Goal: Task Accomplishment & Management: Complete application form

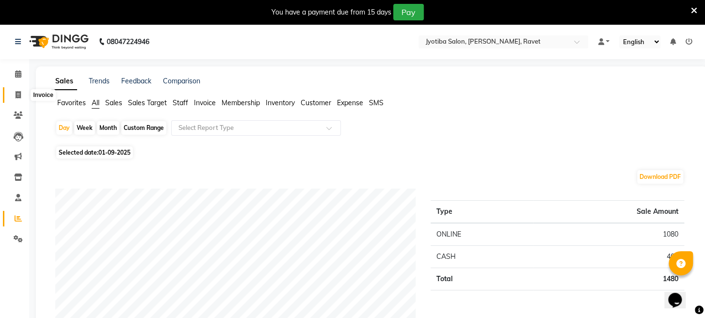
click at [20, 95] on icon at bounding box center [18, 94] width 5 height 7
select select "service"
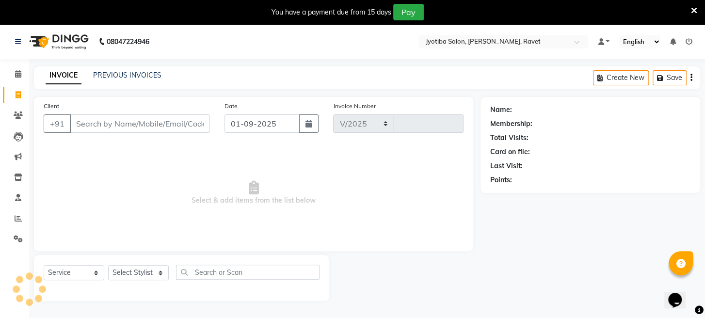
select select "779"
type input "1661"
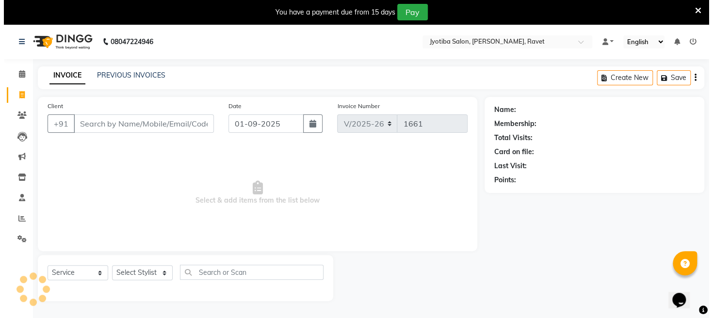
scroll to position [24, 0]
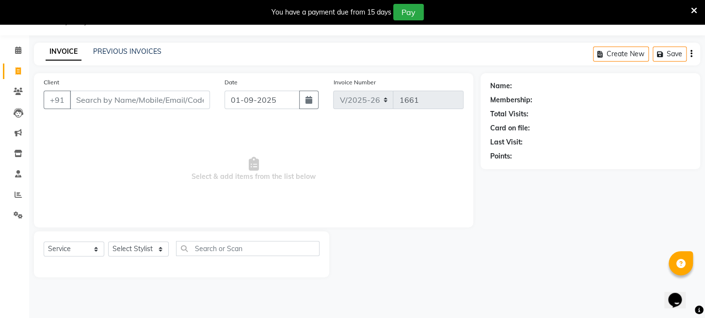
click at [120, 99] on input "Client" at bounding box center [140, 100] width 140 height 18
type input "9890962979"
click at [174, 97] on span "Add Client" at bounding box center [185, 100] width 38 height 10
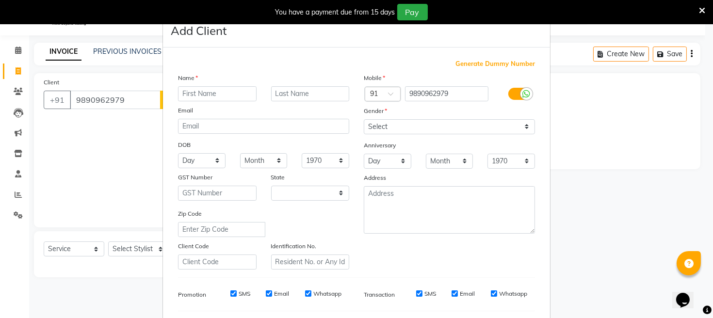
select select "22"
type input "s b"
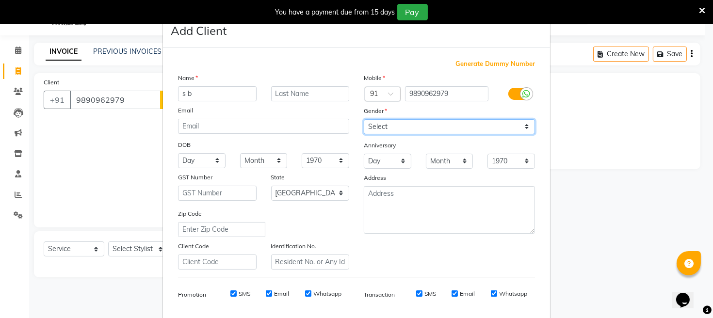
click at [414, 121] on select "Select [DEMOGRAPHIC_DATA] [DEMOGRAPHIC_DATA] Other Prefer Not To Say" at bounding box center [449, 126] width 171 height 15
select select "[DEMOGRAPHIC_DATA]"
click at [364, 119] on select "Select [DEMOGRAPHIC_DATA] [DEMOGRAPHIC_DATA] Other Prefer Not To Say" at bounding box center [449, 126] width 171 height 15
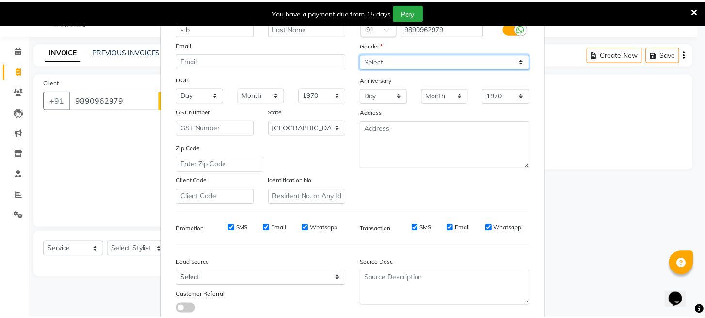
scroll to position [128, 0]
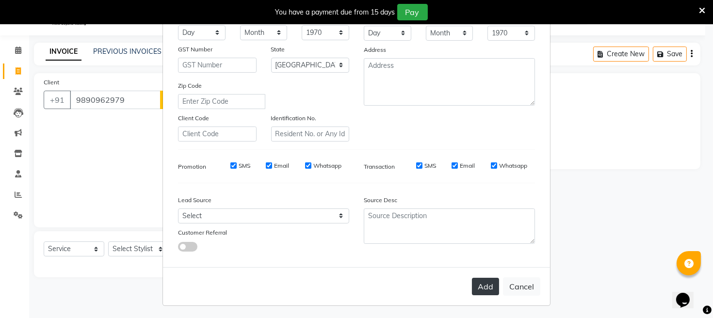
click at [472, 292] on button "Add" at bounding box center [485, 286] width 27 height 17
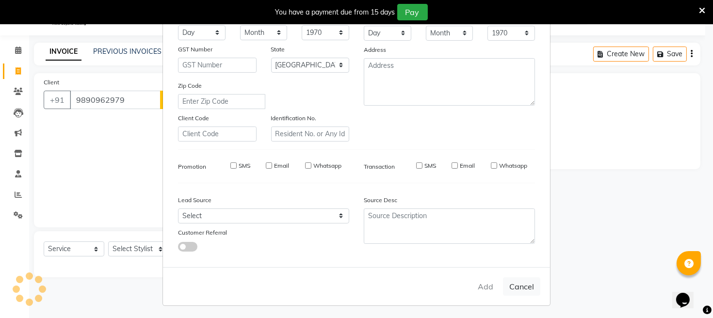
select select
select select "null"
select select
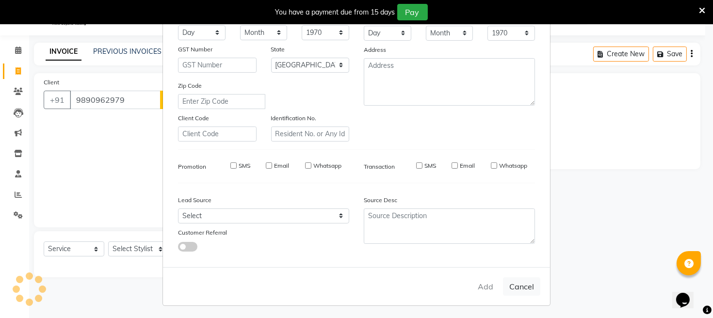
select select
checkbox input "false"
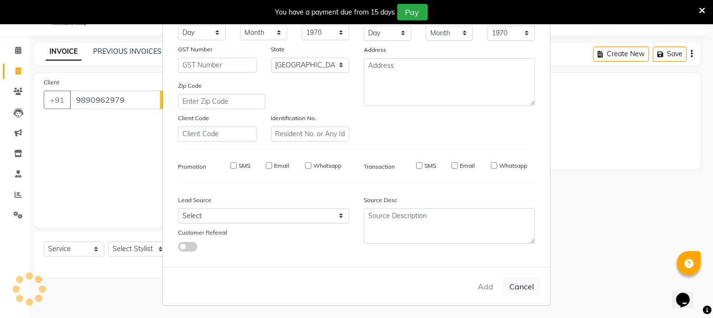
checkbox input "false"
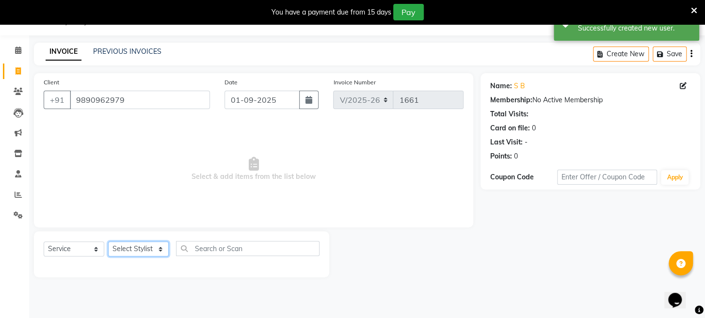
click at [139, 247] on select "Select Stylist [PERSON_NAME] Mahadev Prem [PERSON_NAME]" at bounding box center [138, 248] width 61 height 15
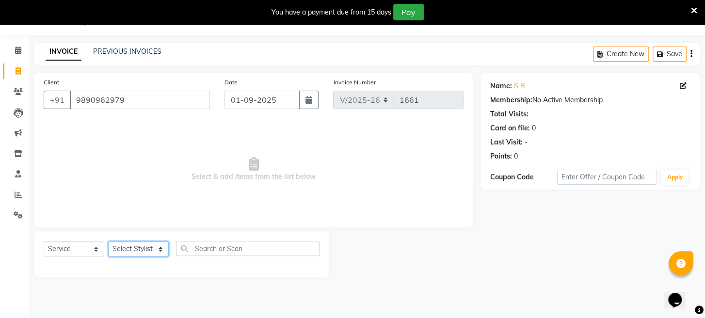
select select "63247"
click at [108, 241] on select "Select Stylist [PERSON_NAME] Mahadev Prem [PERSON_NAME]" at bounding box center [138, 248] width 61 height 15
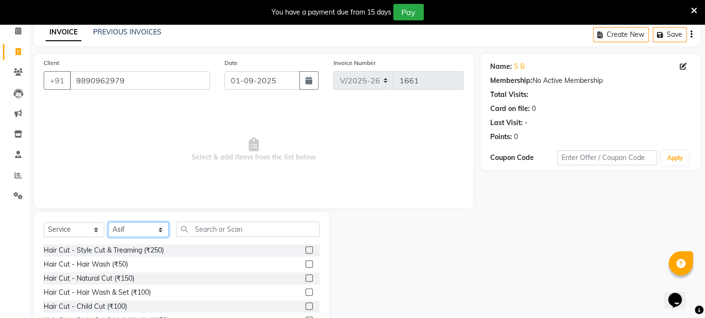
scroll to position [94, 0]
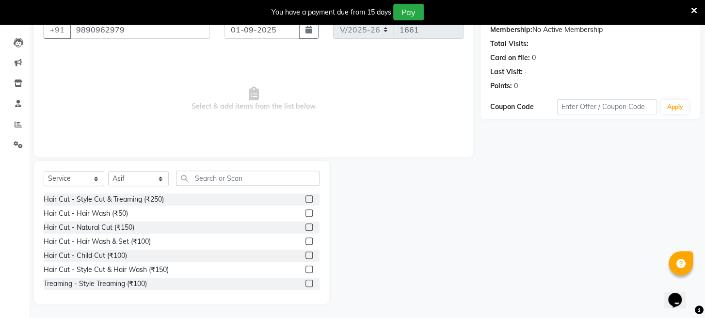
click at [305, 200] on label at bounding box center [308, 198] width 7 height 7
click at [305, 200] on input "checkbox" at bounding box center [308, 199] width 6 height 6
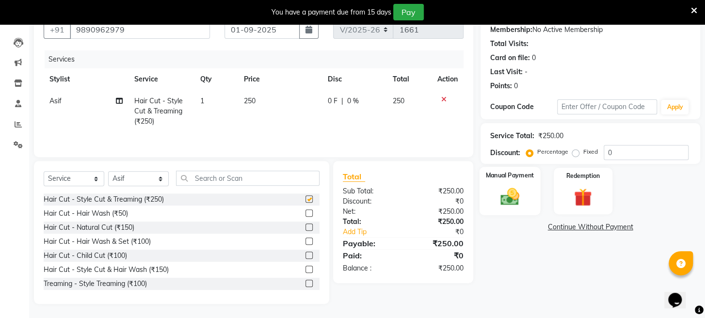
checkbox input "false"
click at [507, 208] on img at bounding box center [510, 197] width 31 height 22
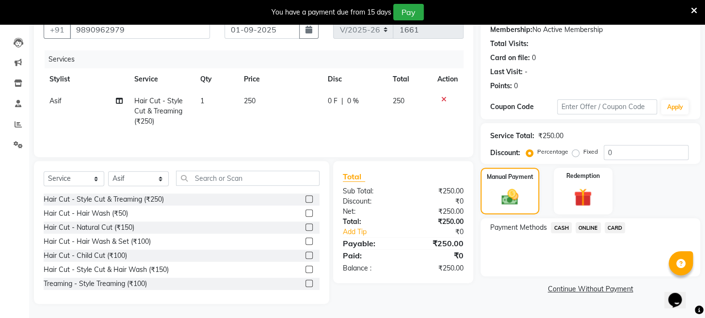
click at [592, 233] on span "ONLINE" at bounding box center [588, 227] width 25 height 11
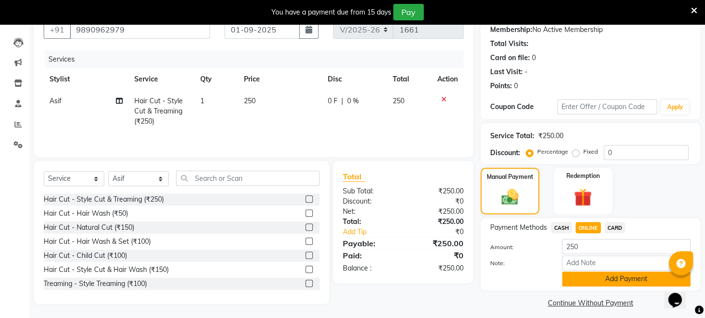
click at [573, 283] on button "Add Payment" at bounding box center [626, 279] width 128 height 15
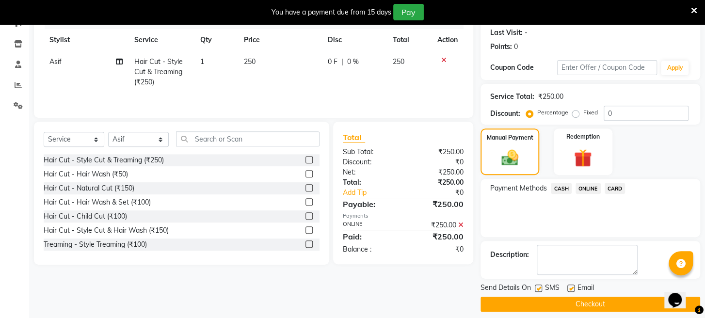
scroll to position [152, 0]
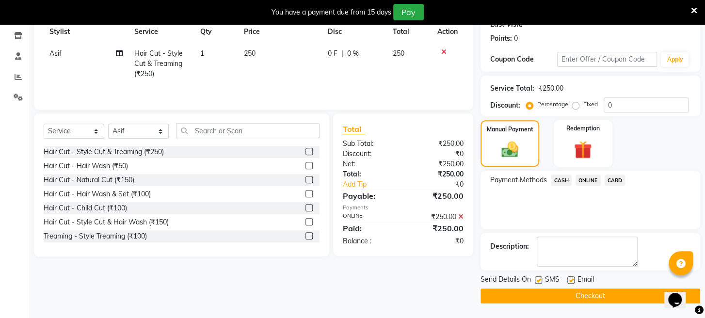
click at [571, 297] on button "Checkout" at bounding box center [591, 296] width 220 height 15
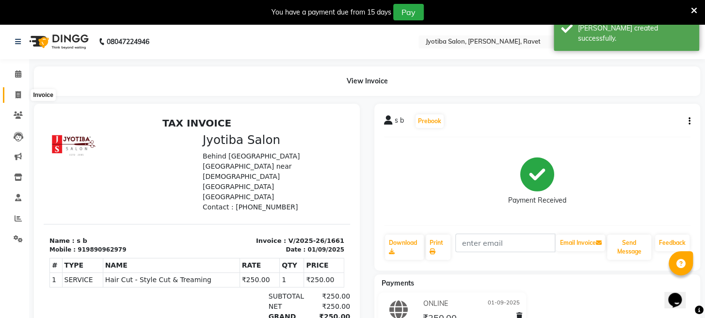
click at [16, 92] on icon at bounding box center [18, 94] width 5 height 7
select select "service"
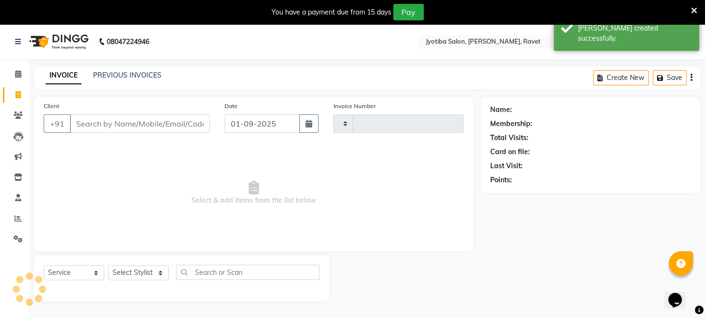
scroll to position [24, 0]
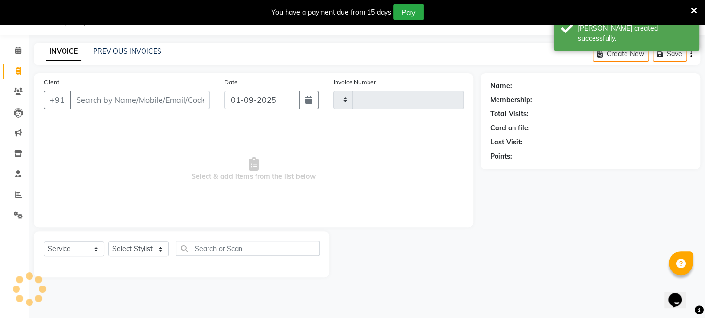
type input "1662"
select select "779"
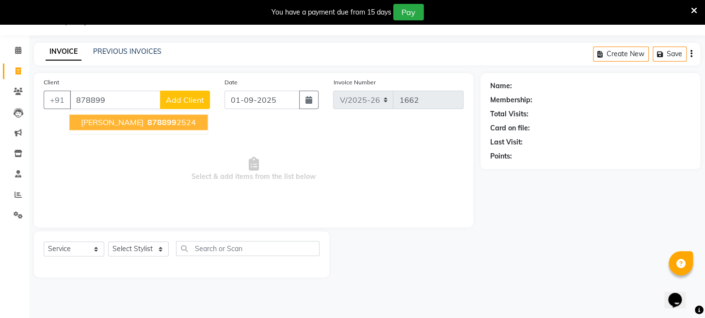
click at [147, 122] on span "878899" at bounding box center [161, 122] width 29 height 10
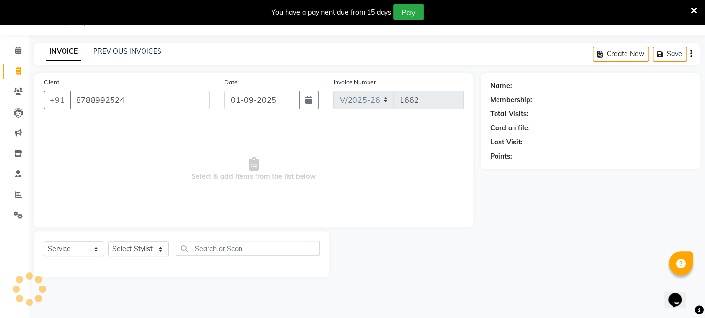
type input "8788992524"
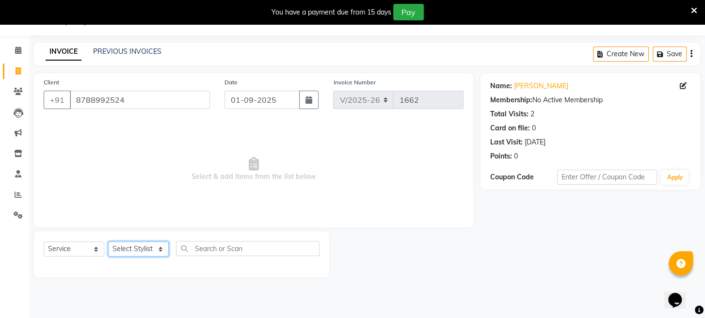
click at [135, 248] on select "Select Stylist [PERSON_NAME] Mahadev Prem [PERSON_NAME]" at bounding box center [138, 248] width 61 height 15
select select "16429"
click at [108, 241] on select "Select Stylist [PERSON_NAME] Mahadev Prem [PERSON_NAME]" at bounding box center [138, 248] width 61 height 15
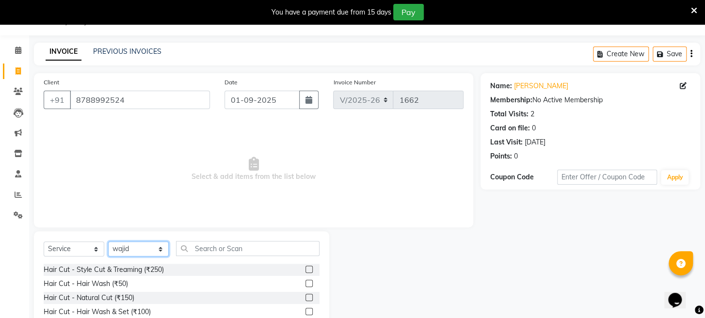
scroll to position [94, 0]
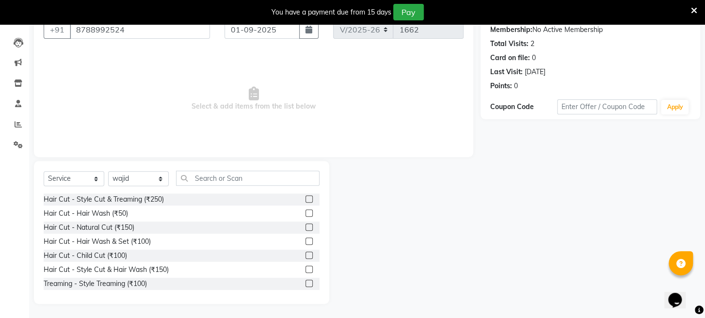
click at [305, 226] on label at bounding box center [308, 227] width 7 height 7
click at [305, 226] on input "checkbox" at bounding box center [308, 228] width 6 height 6
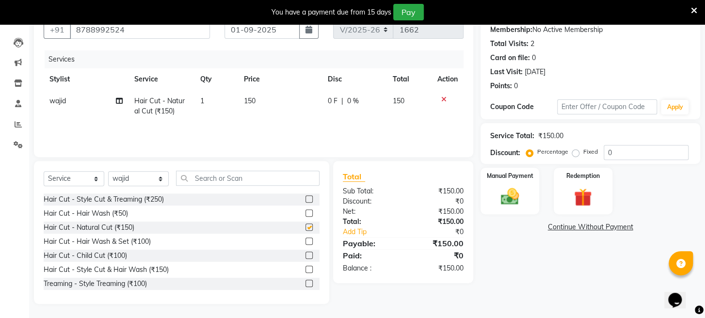
checkbox input "false"
click at [514, 208] on img at bounding box center [510, 197] width 31 height 22
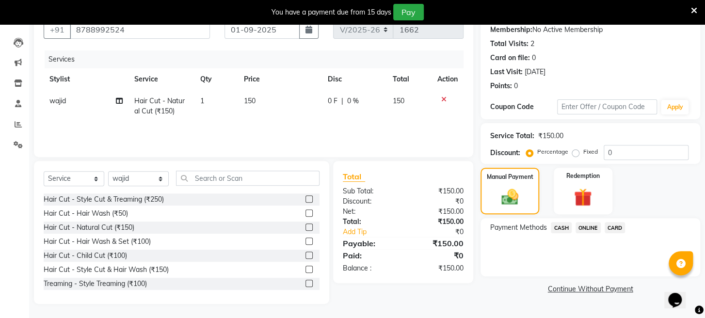
drag, startPoint x: 582, startPoint y: 237, endPoint x: 584, endPoint y: 245, distance: 8.6
click at [582, 233] on span "ONLINE" at bounding box center [588, 227] width 25 height 11
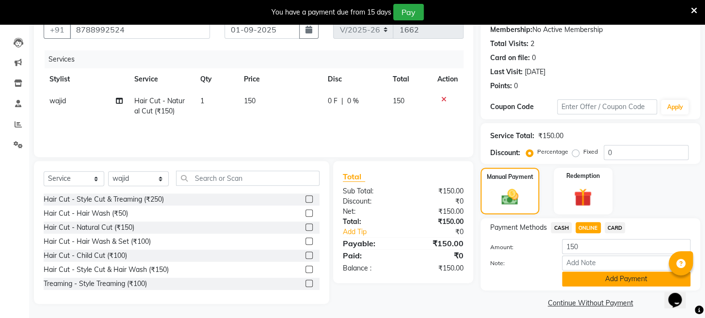
click at [580, 286] on button "Add Payment" at bounding box center [626, 279] width 128 height 15
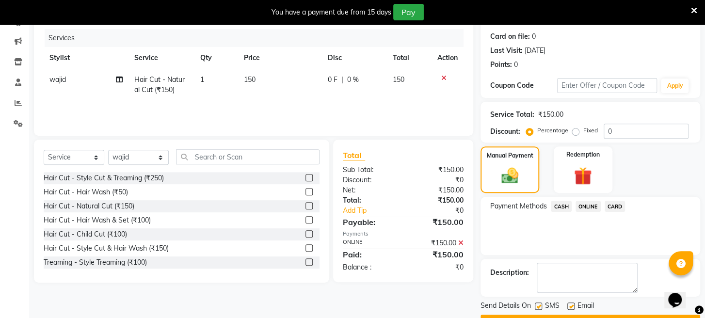
scroll to position [152, 0]
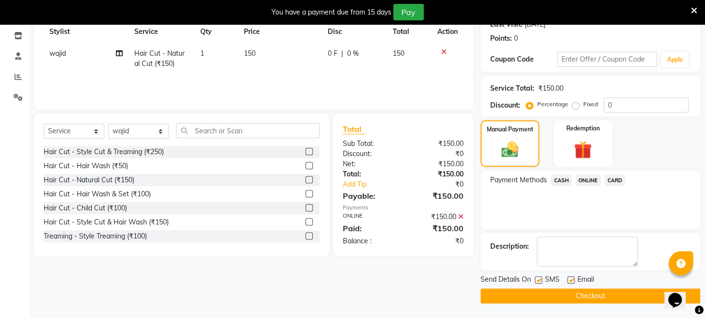
click at [579, 288] on div "Send Details On SMS Email Checkout" at bounding box center [591, 288] width 220 height 29
click at [579, 290] on button "Checkout" at bounding box center [591, 296] width 220 height 15
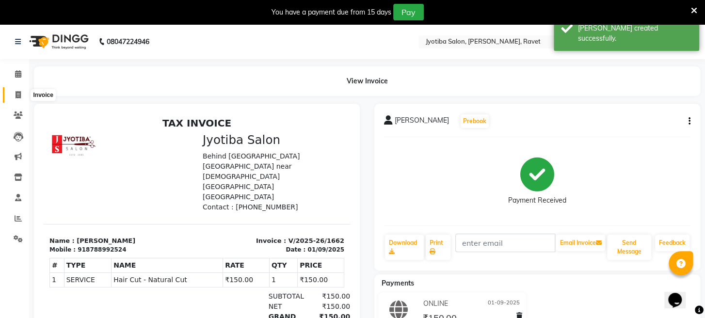
click at [18, 91] on icon at bounding box center [18, 94] width 5 height 7
select select "service"
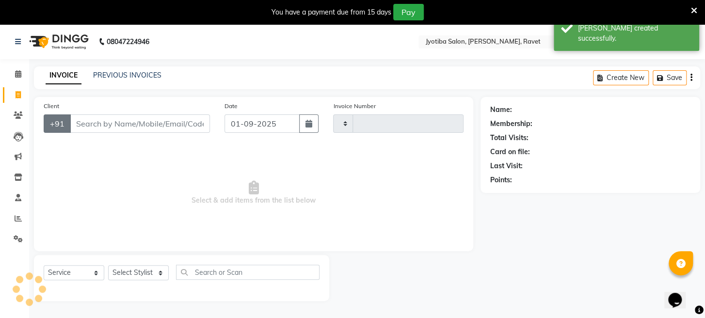
scroll to position [24, 0]
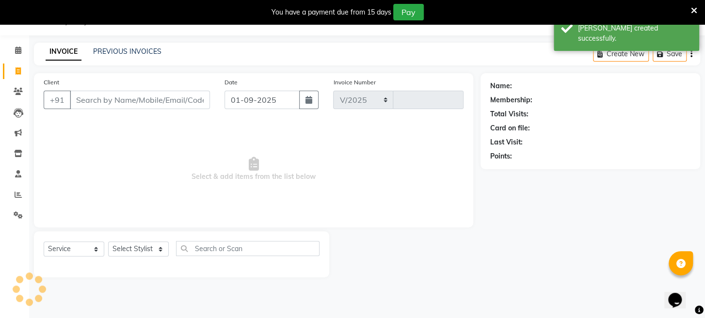
select select "779"
type input "1663"
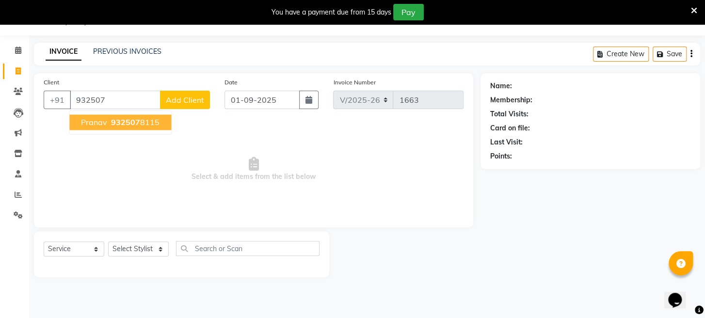
click at [126, 117] on span "932507" at bounding box center [125, 122] width 29 height 10
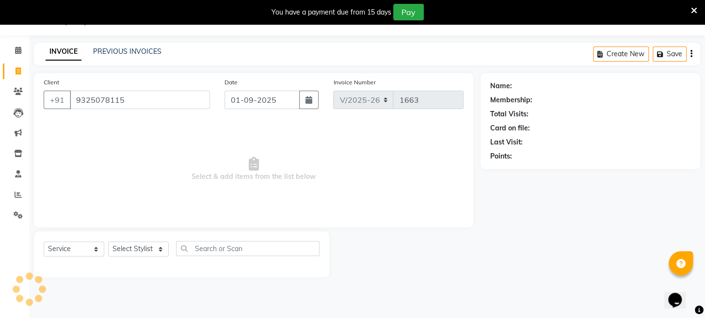
type input "9325078115"
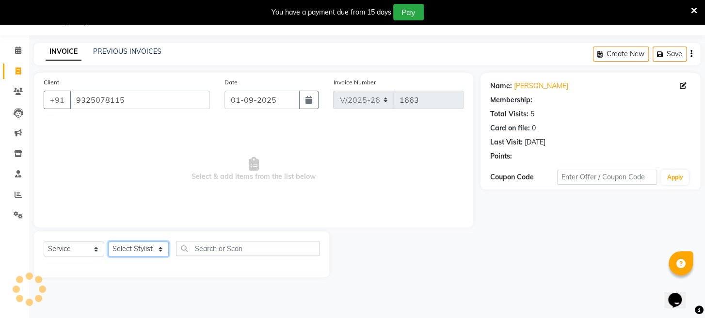
click at [120, 250] on select "Select Stylist [PERSON_NAME] Mahadev Prem [PERSON_NAME]" at bounding box center [138, 248] width 61 height 15
select select "63247"
click at [108, 241] on select "Select Stylist [PERSON_NAME] Mahadev Prem [PERSON_NAME]" at bounding box center [138, 248] width 61 height 15
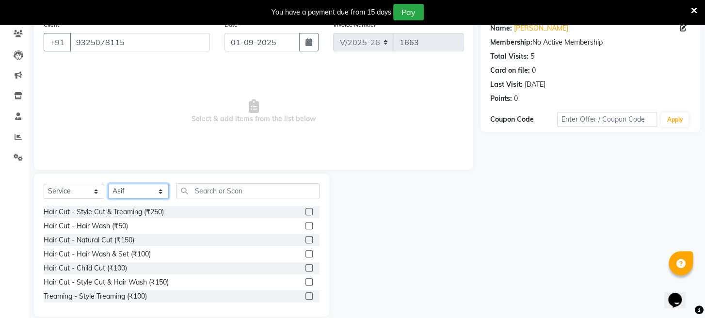
scroll to position [94, 0]
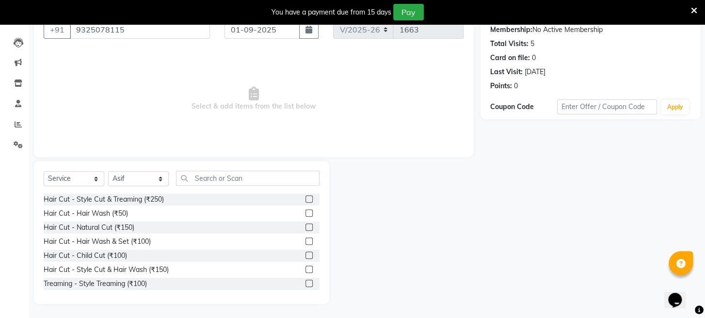
click at [305, 198] on label at bounding box center [308, 198] width 7 height 7
click at [305, 198] on input "checkbox" at bounding box center [308, 199] width 6 height 6
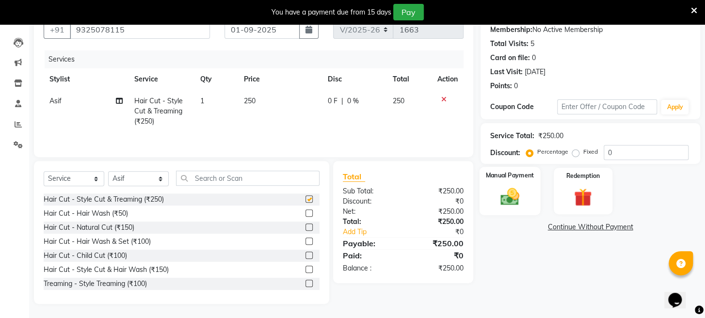
checkbox input "false"
click at [512, 208] on img at bounding box center [510, 197] width 31 height 22
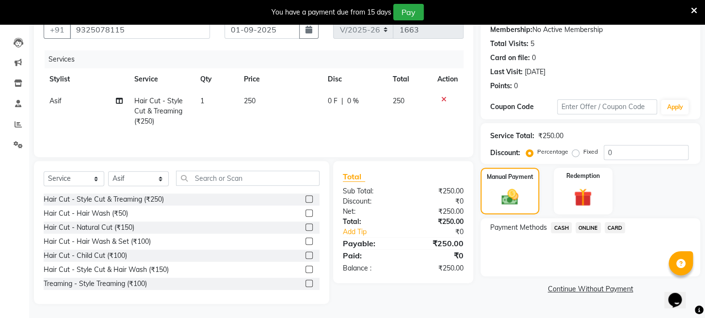
click at [554, 233] on span "CASH" at bounding box center [561, 227] width 21 height 11
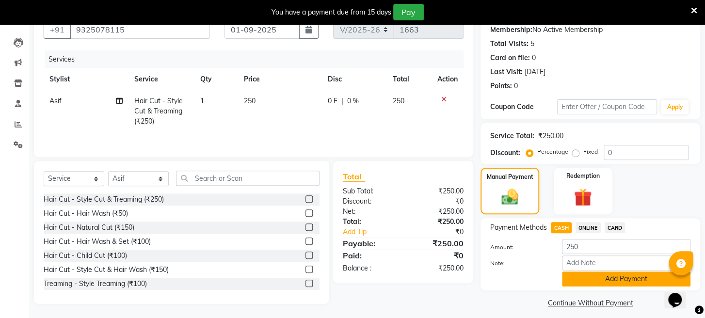
click at [571, 285] on button "Add Payment" at bounding box center [626, 279] width 128 height 15
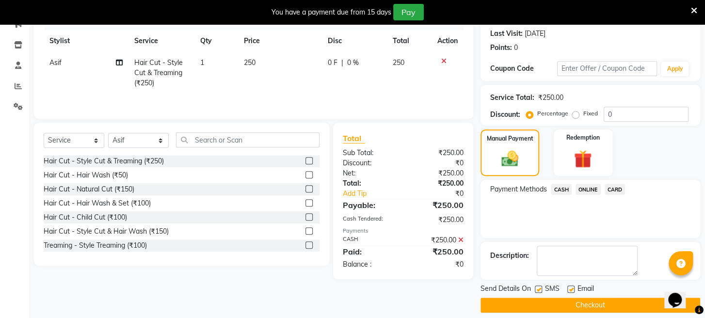
scroll to position [152, 0]
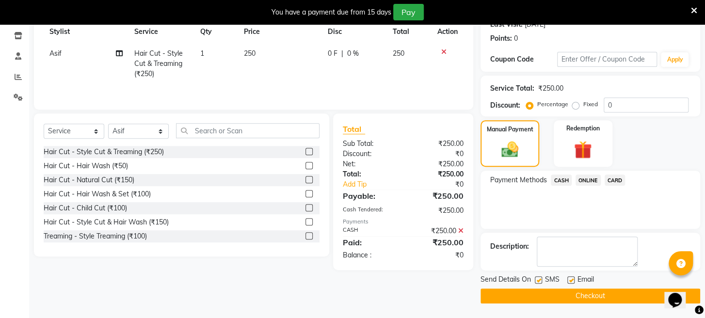
click at [575, 289] on button "Checkout" at bounding box center [591, 296] width 220 height 15
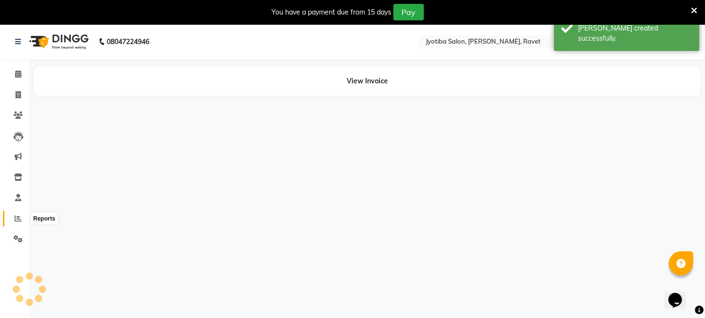
click at [12, 215] on span at bounding box center [18, 218] width 17 height 11
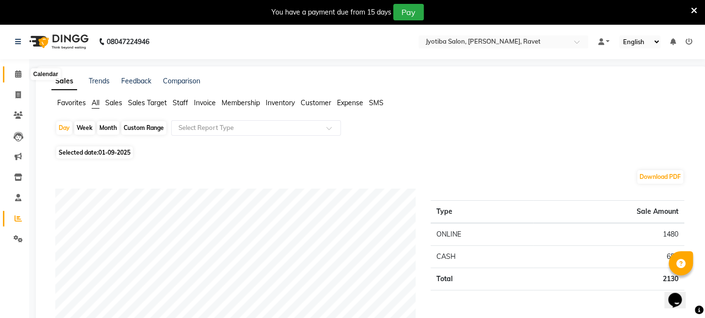
click at [21, 73] on span at bounding box center [18, 74] width 17 height 11
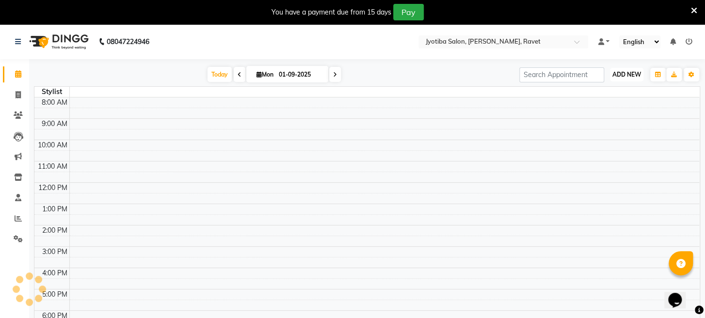
click at [633, 75] on span "ADD NEW" at bounding box center [626, 74] width 29 height 7
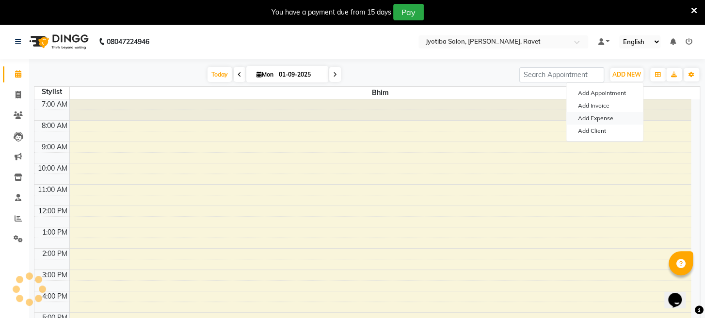
click at [597, 118] on link "Add Expense" at bounding box center [604, 118] width 77 height 13
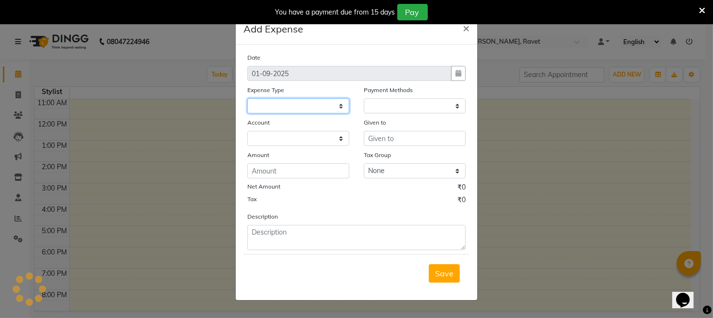
click at [301, 105] on select at bounding box center [298, 105] width 102 height 15
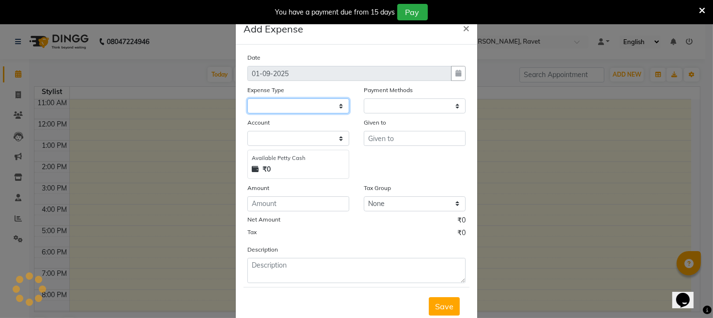
select select
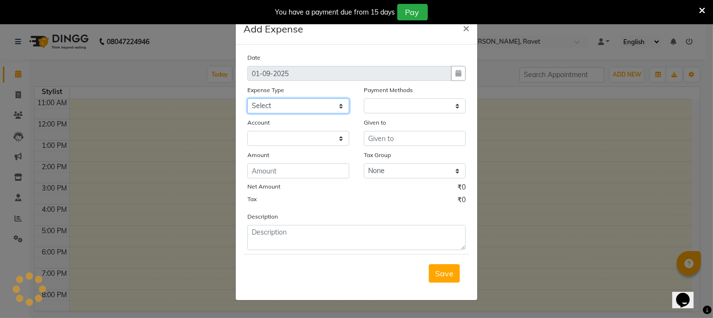
click at [305, 101] on select "Select Advance salary Advance salary ajaj Bank charges Car maintenance Cash tra…" at bounding box center [298, 105] width 102 height 15
select select "1"
select select "1781"
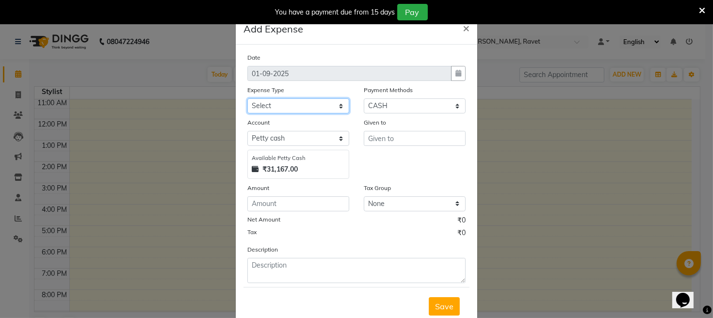
click at [305, 101] on select "Select Advance salary Advance salary ajaj Bank charges Car maintenance Cash tra…" at bounding box center [298, 105] width 102 height 15
select select "18043"
click at [247, 98] on select "Select Advance salary Advance salary ajaj Bank charges Car maintenance Cash tra…" at bounding box center [298, 105] width 102 height 15
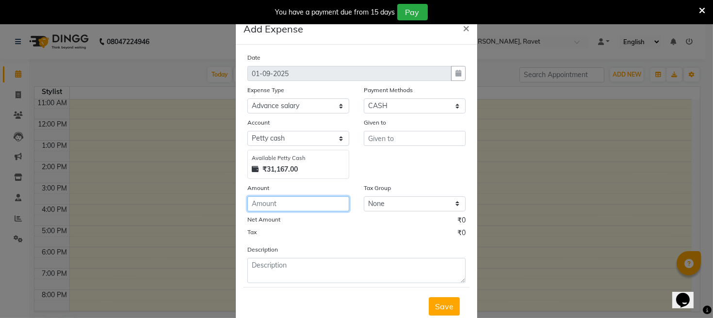
click at [305, 201] on input "number" at bounding box center [298, 203] width 102 height 15
type input "150"
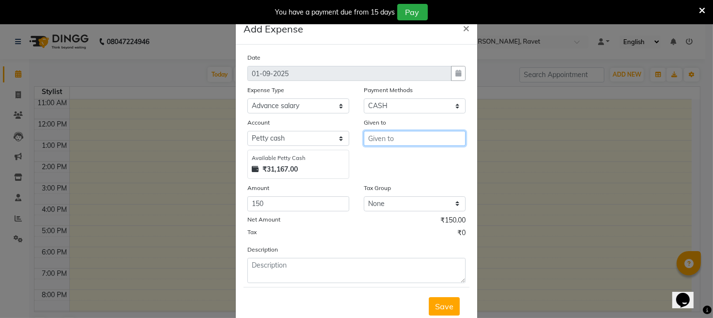
click at [415, 142] on input "text" at bounding box center [415, 138] width 102 height 15
click at [407, 164] on button "B him" at bounding box center [402, 159] width 77 height 16
type input "Bhim"
click at [442, 308] on span "Save" at bounding box center [444, 307] width 18 height 10
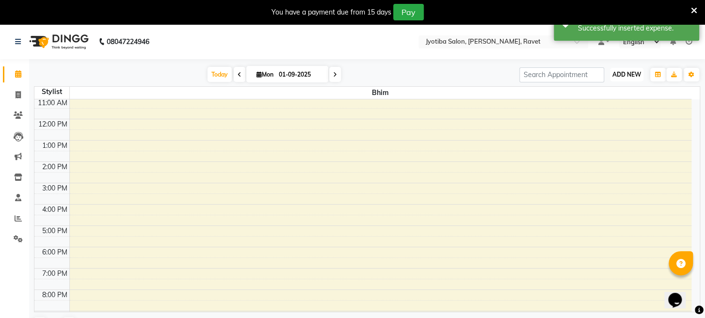
click at [627, 71] on span "ADD NEW" at bounding box center [626, 74] width 29 height 7
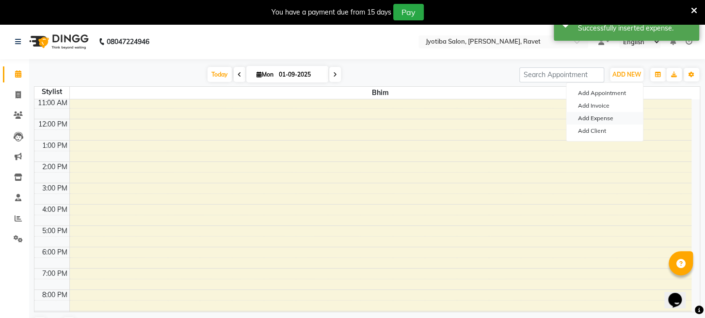
click at [591, 117] on link "Add Expense" at bounding box center [604, 118] width 77 height 13
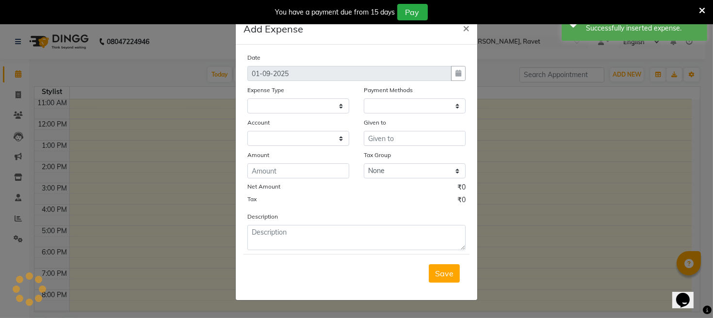
select select
select select "1"
select select "1781"
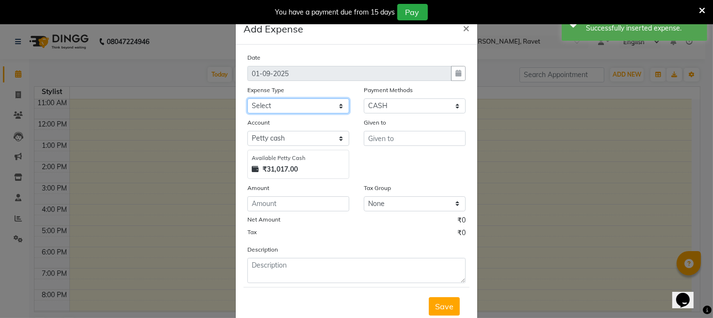
click at [273, 107] on select "Select Advance salary Advance salary ajaj Bank charges Car maintenance Cash tra…" at bounding box center [298, 105] width 102 height 15
select select "18043"
click at [247, 98] on select "Select Advance salary Advance salary ajaj Bank charges Car maintenance Cash tra…" at bounding box center [298, 105] width 102 height 15
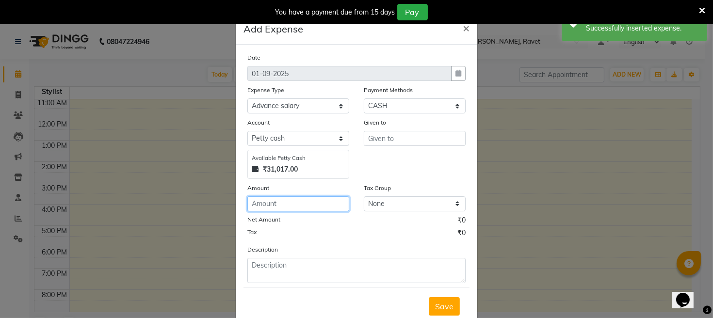
click at [284, 201] on input "number" at bounding box center [298, 203] width 102 height 15
type input "150"
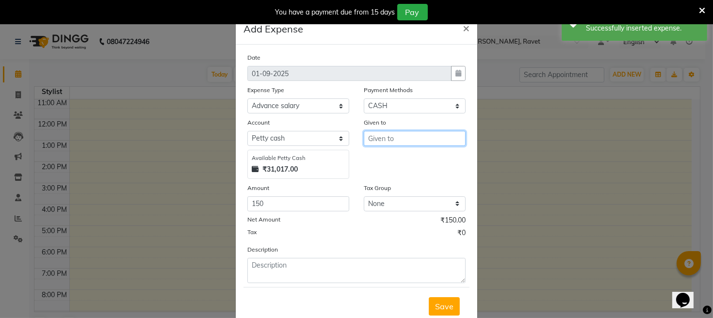
click at [398, 140] on input "text" at bounding box center [415, 138] width 102 height 15
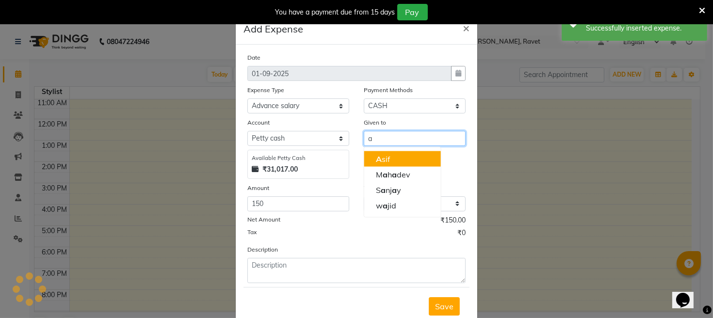
click at [391, 154] on button "A sif" at bounding box center [402, 159] width 77 height 16
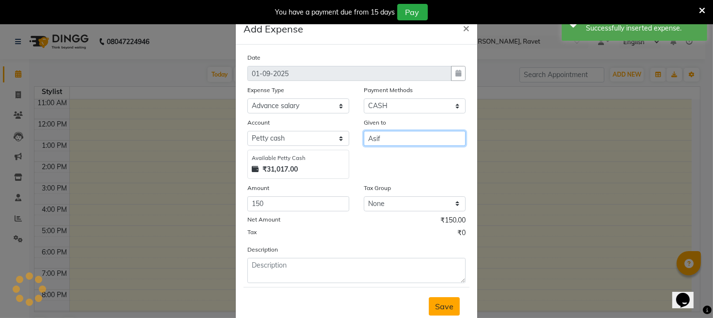
type input "Asif"
click at [435, 302] on span "Save" at bounding box center [444, 307] width 18 height 10
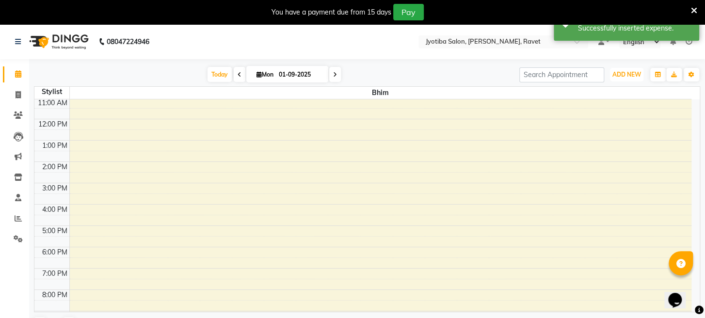
click at [633, 74] on span "ADD NEW" at bounding box center [626, 74] width 29 height 7
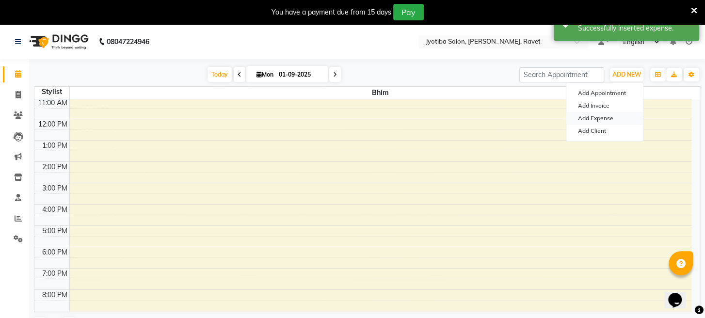
click at [599, 117] on link "Add Expense" at bounding box center [604, 118] width 77 height 13
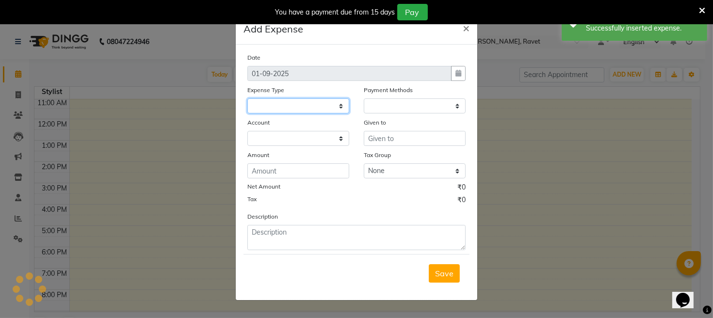
click at [272, 102] on select at bounding box center [298, 105] width 102 height 15
select select
select select "1"
select select "1781"
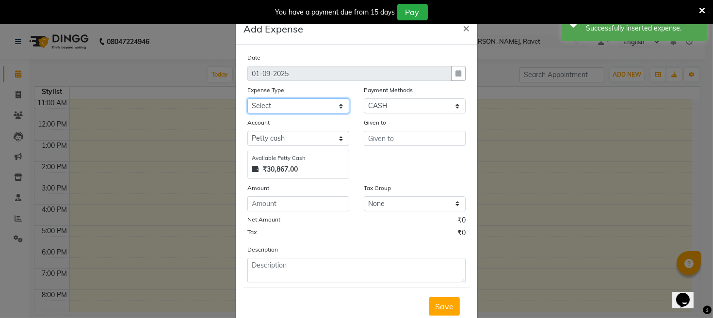
select select "18043"
click at [247, 98] on select "Select Advance salary Advance salary ajaj Bank charges Car maintenance Cash tra…" at bounding box center [298, 105] width 102 height 15
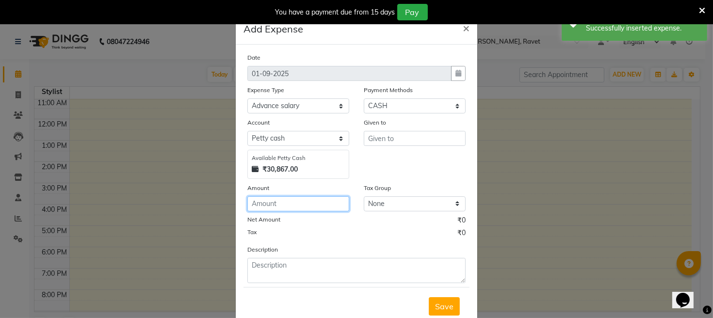
click at [279, 209] on input "number" at bounding box center [298, 203] width 102 height 15
type input "150"
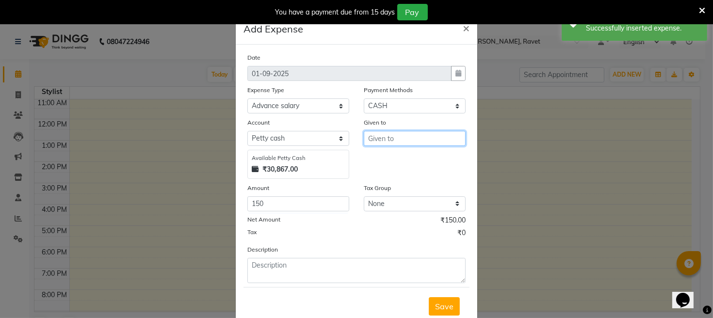
click at [385, 140] on input "text" at bounding box center [415, 138] width 102 height 15
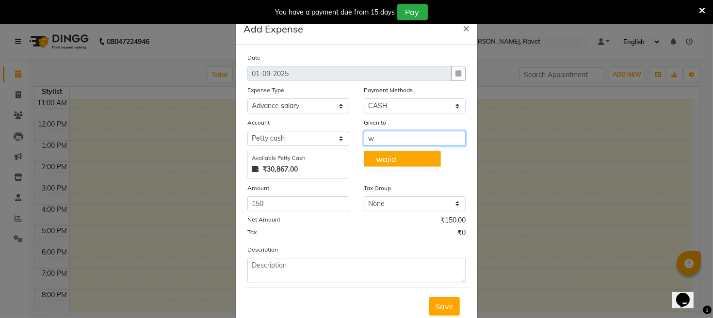
click at [385, 156] on ngb-highlight "w ajid" at bounding box center [386, 159] width 20 height 10
type input "wajid"
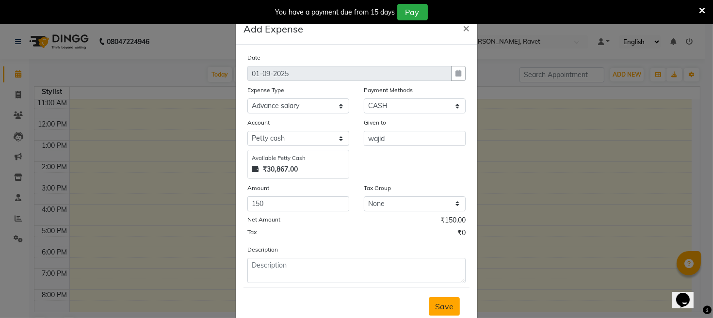
click at [446, 304] on span "Save" at bounding box center [444, 307] width 18 height 10
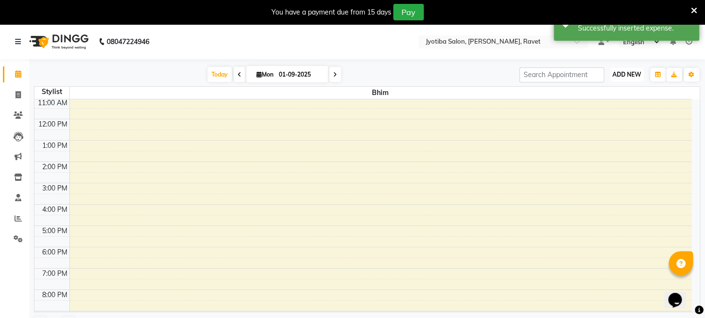
click at [617, 78] on span "ADD NEW" at bounding box center [626, 74] width 29 height 7
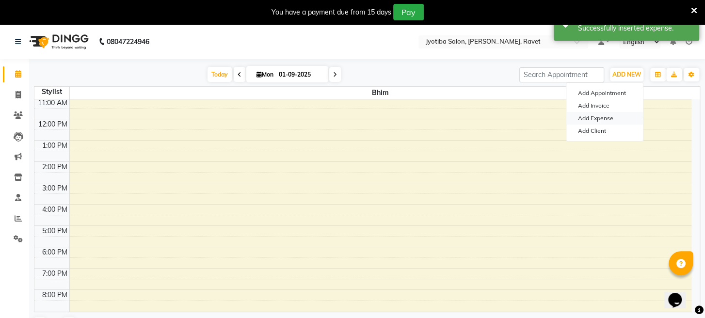
click at [591, 120] on link "Add Expense" at bounding box center [604, 118] width 77 height 13
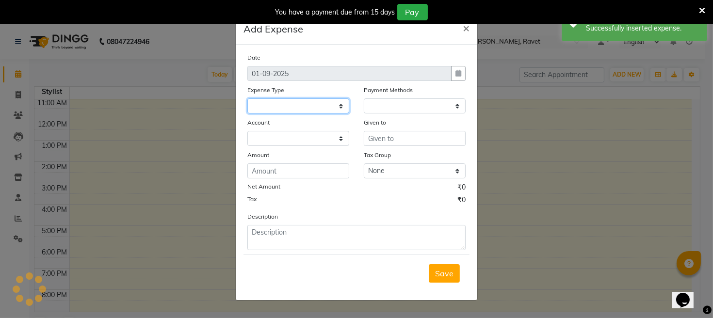
select select
click at [283, 98] on select "Select Advance salary Advance salary ajaj Bank charges Car maintenance Cash tra…" at bounding box center [298, 105] width 102 height 15
select select "1"
select select "1781"
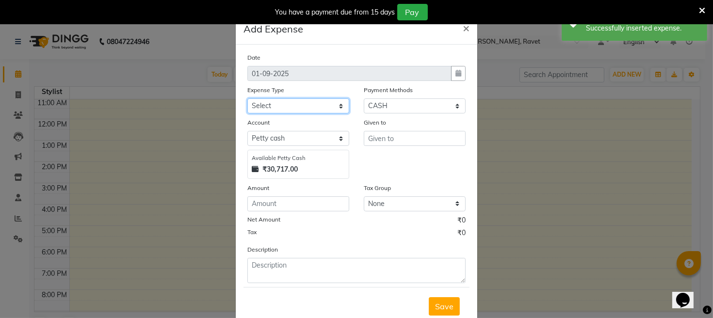
click at [301, 106] on select "Select Advance salary Advance salary ajaj Bank charges Car maintenance Cash tra…" at bounding box center [298, 105] width 102 height 15
select select "2518"
click at [247, 98] on select "Select Advance salary Advance salary ajaj Bank charges Car maintenance Cash tra…" at bounding box center [298, 105] width 102 height 15
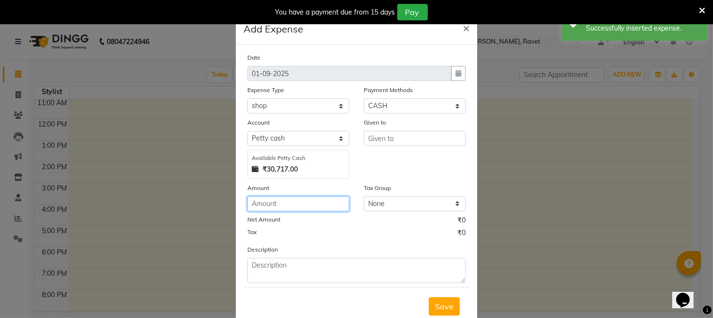
click at [276, 201] on input "number" at bounding box center [298, 203] width 102 height 15
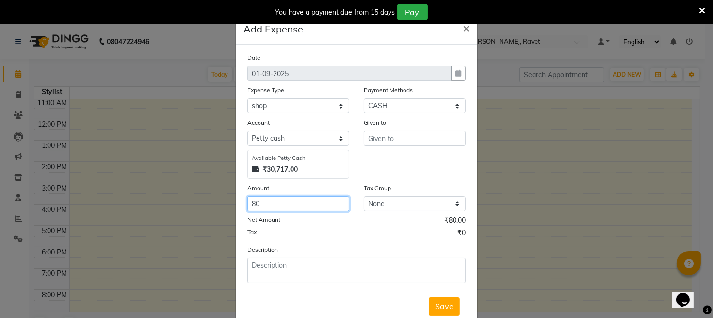
type input "80"
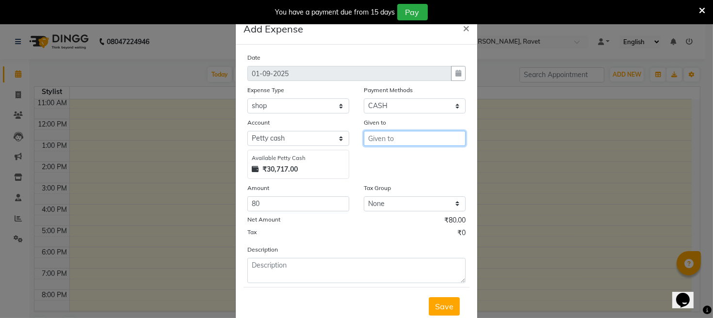
click at [413, 142] on input "text" at bounding box center [415, 138] width 102 height 15
type input "tea"
click at [446, 305] on span "Save" at bounding box center [444, 307] width 18 height 10
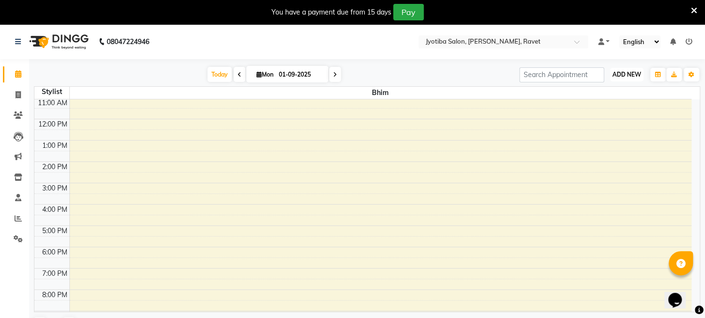
click at [636, 75] on span "ADD NEW" at bounding box center [626, 74] width 29 height 7
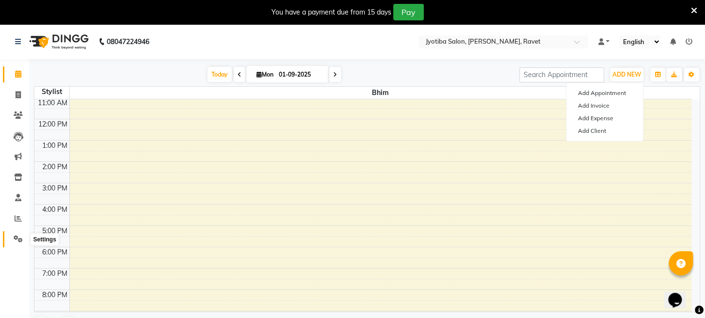
click at [20, 235] on icon at bounding box center [18, 238] width 9 height 7
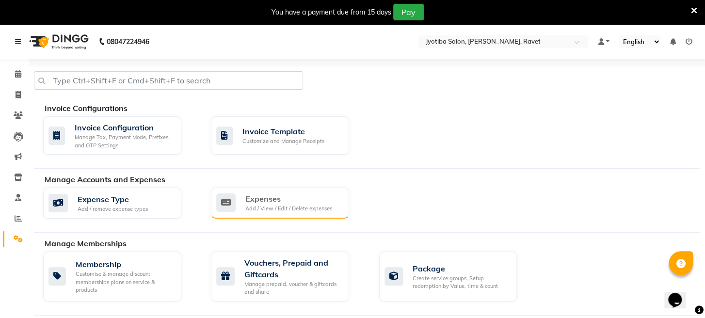
click at [278, 194] on div "Expenses" at bounding box center [288, 199] width 87 height 12
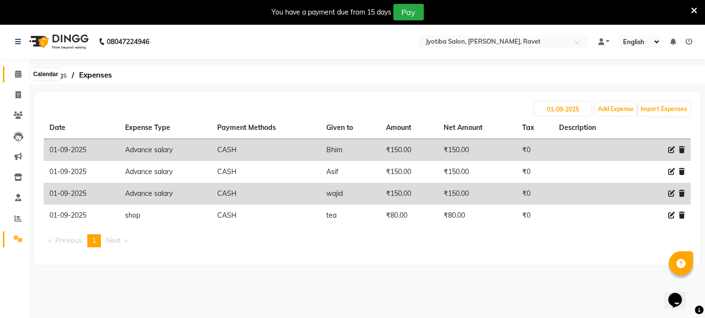
click at [16, 73] on icon at bounding box center [18, 73] width 6 height 7
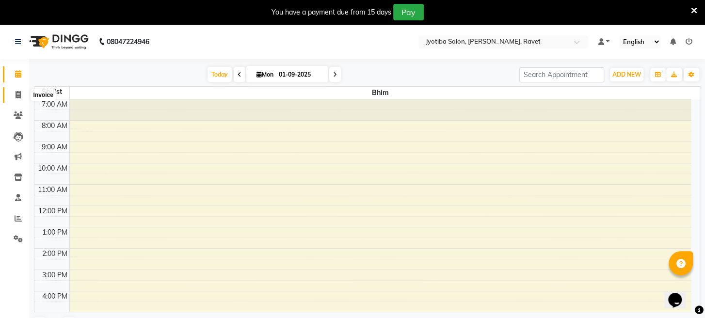
drag, startPoint x: 19, startPoint y: 93, endPoint x: 31, endPoint y: 87, distance: 13.0
click at [20, 93] on icon at bounding box center [18, 94] width 5 height 7
select select "service"
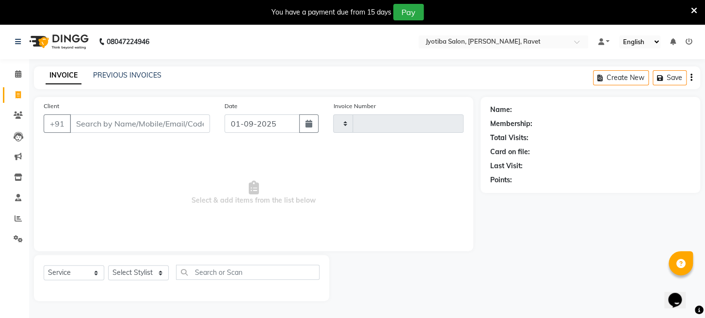
type input "1664"
select select "779"
click at [16, 73] on icon at bounding box center [18, 73] width 6 height 7
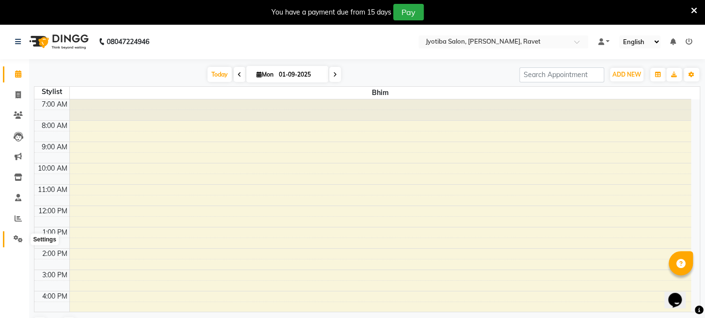
click at [15, 239] on icon at bounding box center [18, 238] width 9 height 7
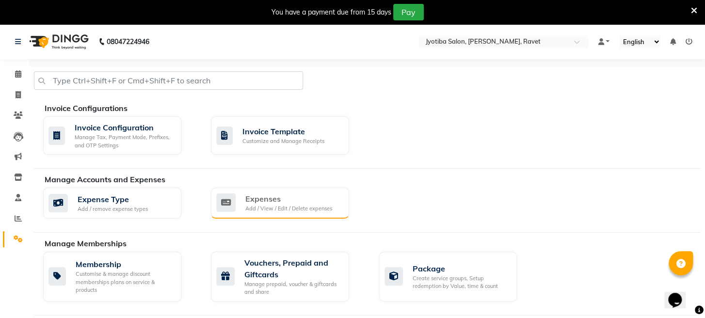
click at [274, 195] on div "Expenses" at bounding box center [288, 199] width 87 height 12
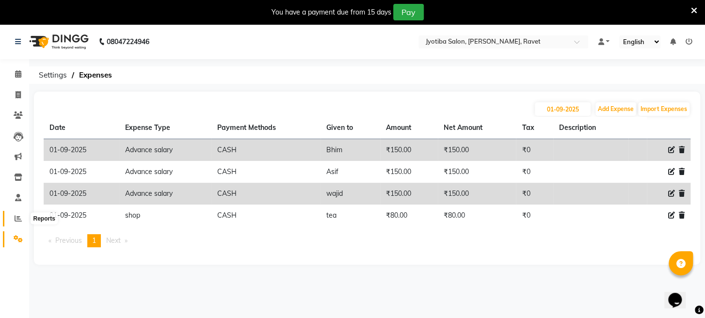
click at [16, 220] on icon at bounding box center [18, 218] width 7 height 7
